Goal: Entertainment & Leisure: Consume media (video, audio)

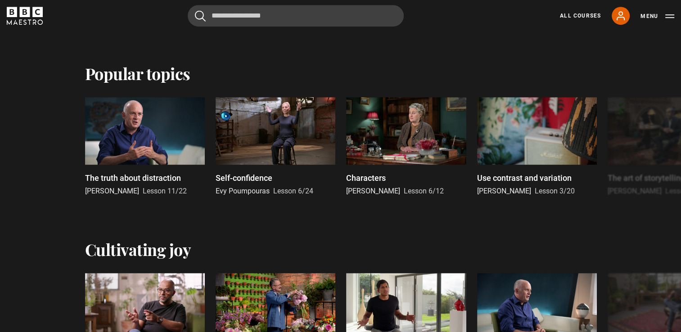
scroll to position [452, 0]
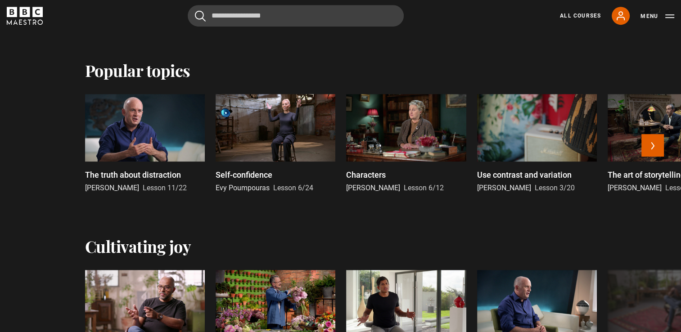
click at [315, 131] on div at bounding box center [276, 127] width 120 height 67
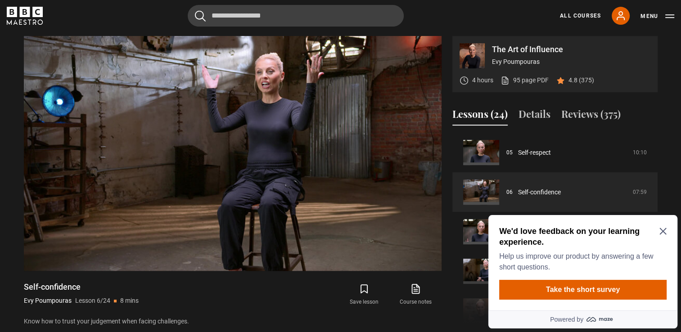
click at [665, 234] on icon "Close Maze Prompt" at bounding box center [662, 231] width 7 height 7
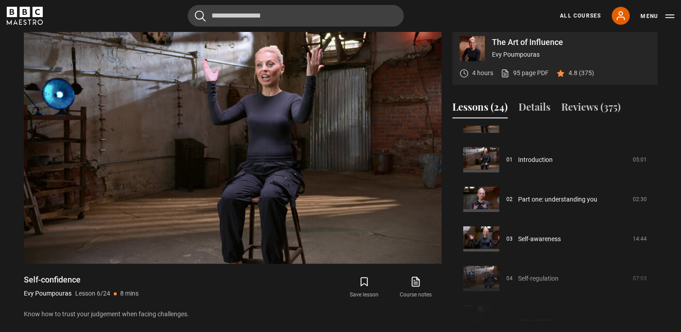
scroll to position [385, 0]
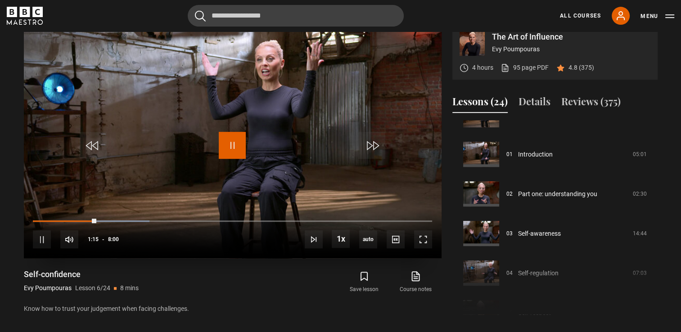
click at [234, 145] on span "Video Player" at bounding box center [232, 145] width 27 height 27
click at [572, 16] on link "All Courses" at bounding box center [580, 16] width 41 height 8
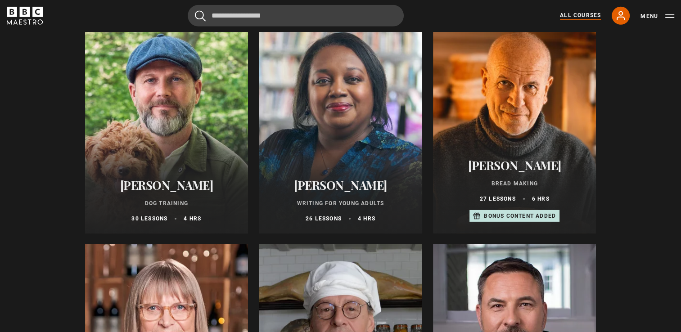
scroll to position [2851, 0]
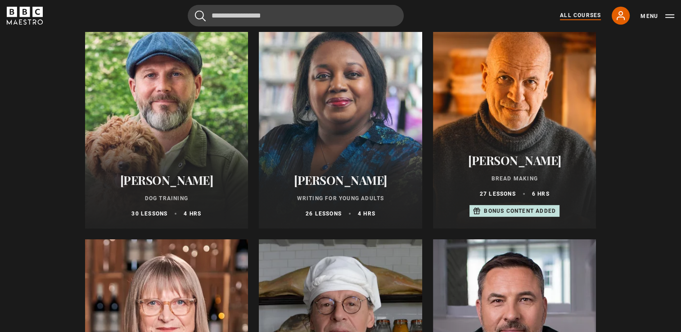
click at [342, 186] on h2 "[PERSON_NAME]" at bounding box center [340, 180] width 142 height 14
click at [342, 187] on h2 "[PERSON_NAME]" at bounding box center [340, 180] width 142 height 14
click at [320, 218] on p "26 lessons" at bounding box center [323, 214] width 36 height 8
click at [325, 182] on h2 "[PERSON_NAME]" at bounding box center [340, 180] width 142 height 14
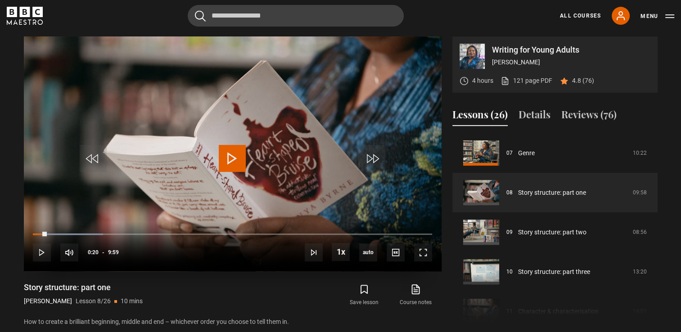
drag, startPoint x: 61, startPoint y: 234, endPoint x: 43, endPoint y: 230, distance: 18.3
click at [43, 230] on div "10s Skip Back 10 seconds Play 10s Skip Forward 10 seconds Loaded : 17.53% 0:32 …" at bounding box center [233, 247] width 418 height 50
click at [229, 154] on span "Video Player" at bounding box center [232, 158] width 27 height 27
click at [97, 157] on span "Video Player" at bounding box center [93, 158] width 27 height 27
click at [90, 157] on span "Video Player" at bounding box center [93, 158] width 27 height 27
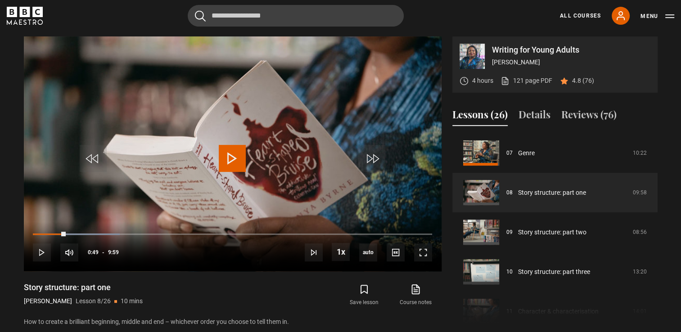
click at [239, 285] on div "Story structure: part one [PERSON_NAME] Lesson 8/26 10 mins How to create a bri…" at bounding box center [233, 304] width 418 height 45
